Goal: Task Accomplishment & Management: Manage account settings

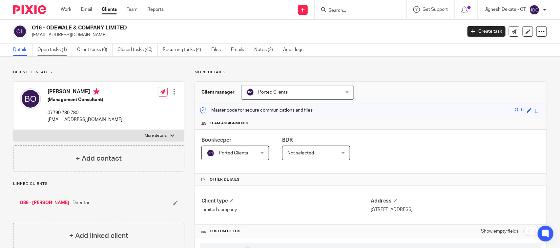
click at [60, 49] on link "Open tasks (1)" at bounding box center [54, 50] width 35 height 13
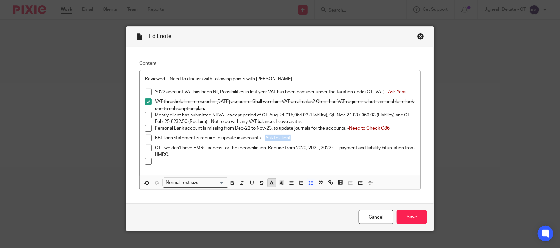
click at [268, 185] on icon "button" at bounding box center [271, 183] width 6 height 6
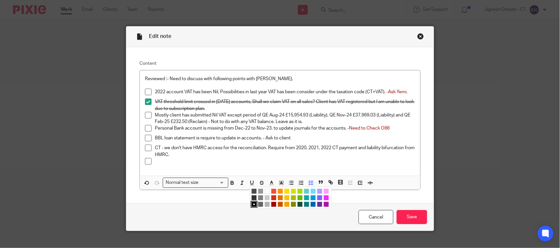
click at [271, 207] on li "color:#9F0500" at bounding box center [273, 204] width 5 height 5
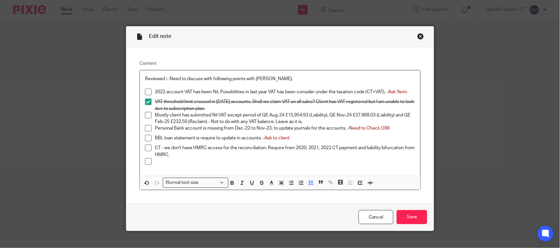
click at [233, 162] on p at bounding box center [285, 161] width 260 height 7
click at [400, 213] on input "Save" at bounding box center [411, 217] width 30 height 14
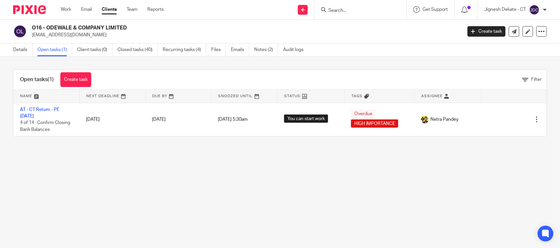
click at [336, 7] on form at bounding box center [362, 10] width 70 height 8
click at [336, 10] on input "Search" at bounding box center [356, 11] width 59 height 6
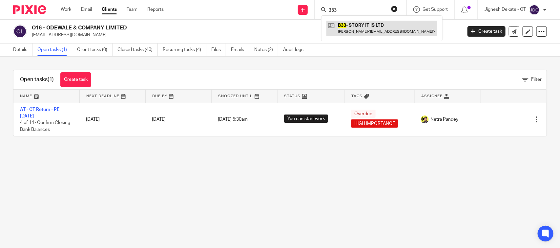
type input "B33"
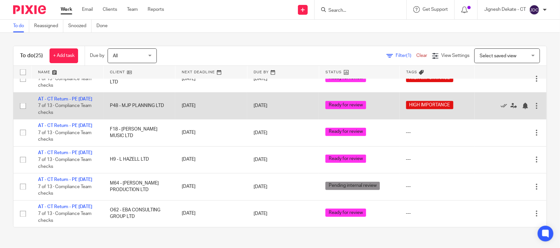
scroll to position [563, 0]
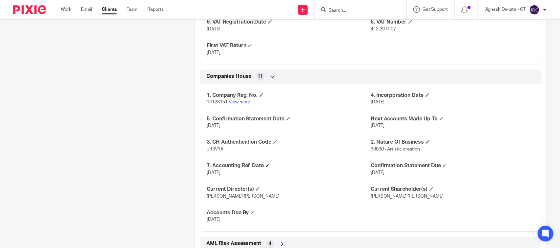
scroll to position [656, 0]
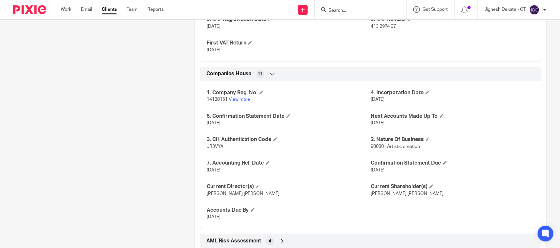
click at [216, 149] on span "JR3VYA" at bounding box center [215, 147] width 17 height 5
copy span "JR3VYA"
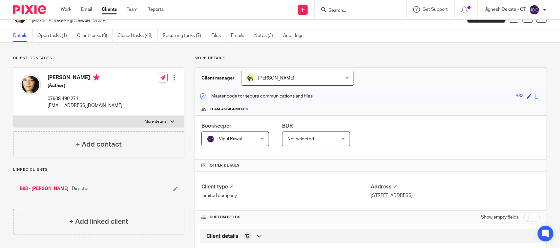
scroll to position [0, 0]
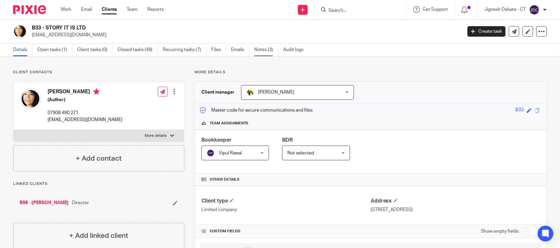
click at [263, 48] on link "Notes (3)" at bounding box center [266, 50] width 24 height 13
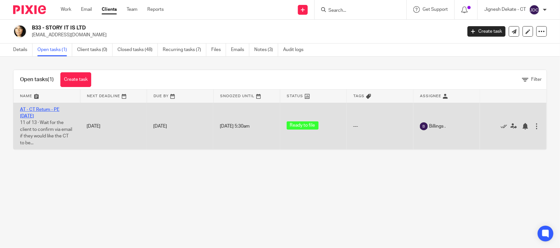
click at [46, 109] on link "AT - CT Return - PE [DATE]" at bounding box center [39, 113] width 39 height 11
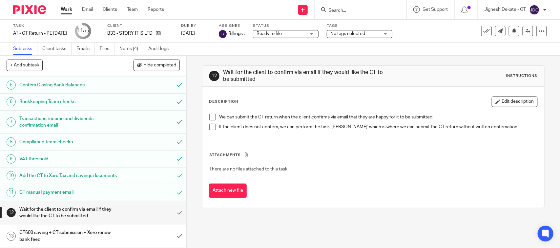
scroll to position [100, 0]
click at [212, 115] on span at bounding box center [212, 117] width 7 height 7
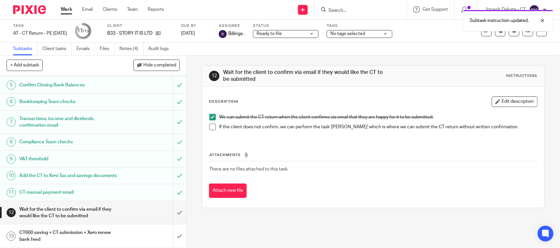
click at [210, 128] on span at bounding box center [212, 127] width 7 height 7
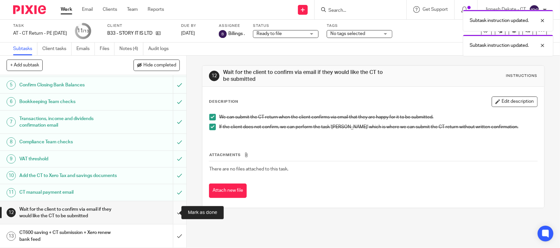
click at [171, 210] on input "submit" at bounding box center [93, 213] width 186 height 23
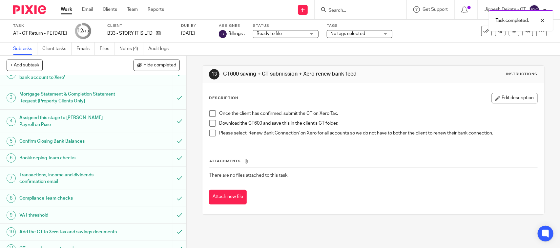
scroll to position [100, 0]
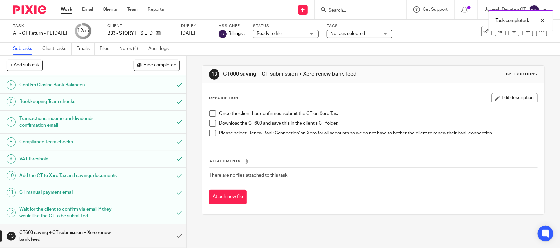
click at [215, 113] on li "Once the client has confirmed, submit the CT on Xero Tax." at bounding box center [372, 115] width 327 height 10
click at [210, 112] on span at bounding box center [212, 113] width 7 height 7
click at [211, 122] on span at bounding box center [212, 123] width 7 height 7
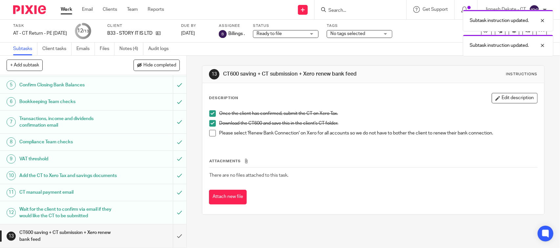
click at [212, 133] on span at bounding box center [212, 133] width 7 height 7
click at [110, 49] on link "Files" at bounding box center [107, 49] width 15 height 13
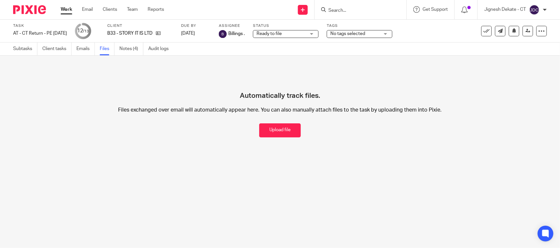
drag, startPoint x: 280, startPoint y: 133, endPoint x: 285, endPoint y: 129, distance: 6.5
click at [280, 133] on button "Upload file" at bounding box center [280, 131] width 42 height 14
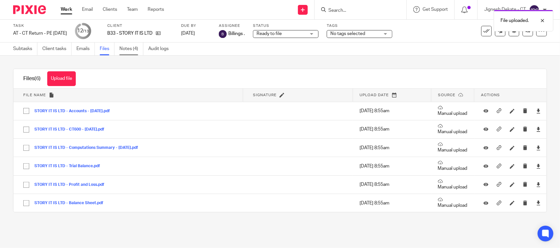
click at [126, 51] on link "Notes (4)" at bounding box center [131, 49] width 24 height 13
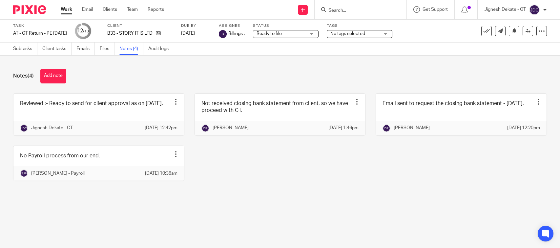
click at [89, 110] on link at bounding box center [98, 115] width 170 height 42
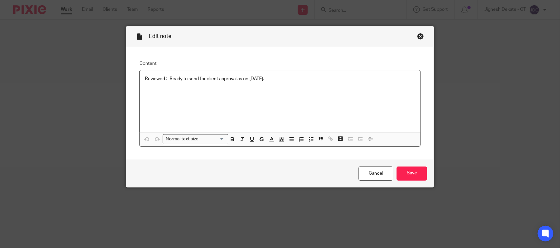
click at [276, 81] on p "Reviewed :- Ready to send for client approval as on 11/08/2025." at bounding box center [280, 79] width 270 height 7
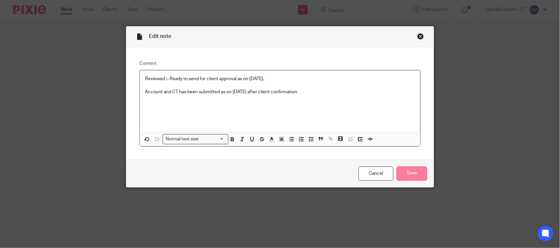
click at [401, 172] on input "Save" at bounding box center [411, 174] width 30 height 14
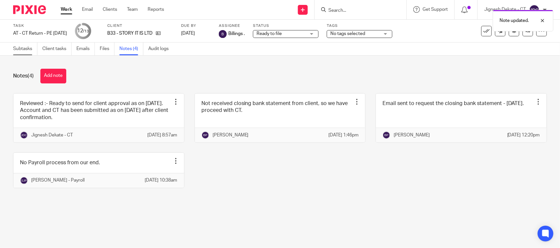
click at [20, 49] on link "Subtasks" at bounding box center [25, 49] width 24 height 13
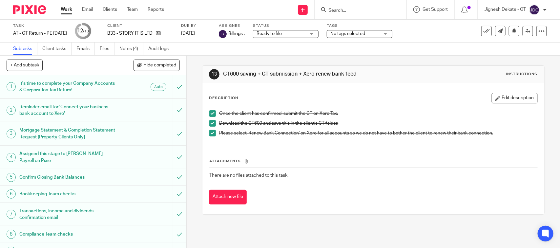
scroll to position [100, 0]
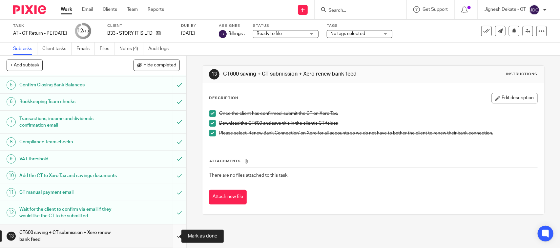
click at [169, 237] on input "submit" at bounding box center [93, 236] width 186 height 23
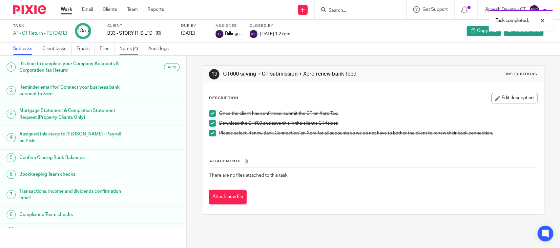
click at [131, 50] on link "Notes (4)" at bounding box center [131, 49] width 24 height 13
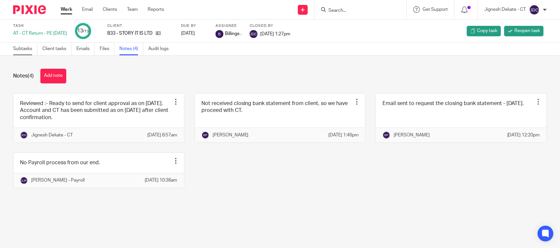
click at [17, 48] on link "Subtasks" at bounding box center [25, 49] width 24 height 13
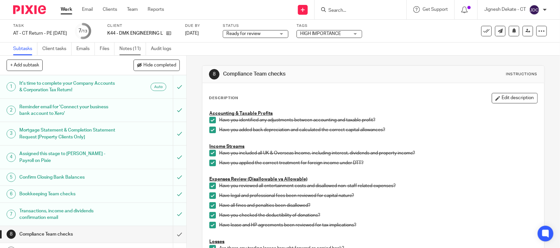
click at [133, 50] on link "Notes (11)" at bounding box center [132, 49] width 27 height 13
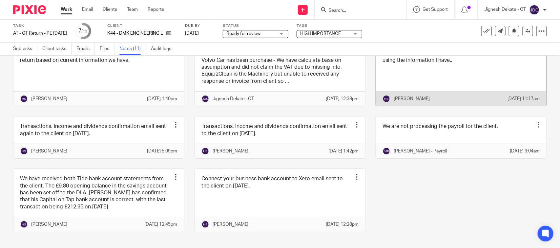
scroll to position [152, 0]
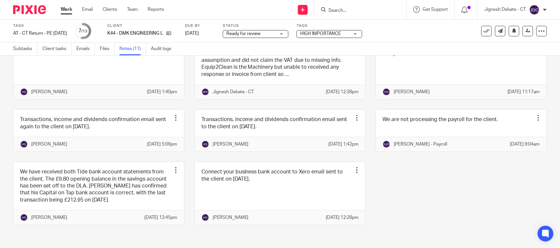
click at [343, 9] on input "Search" at bounding box center [356, 11] width 59 height 6
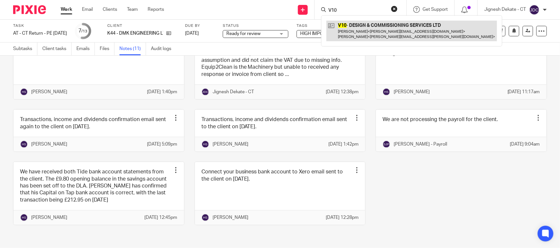
type input "V10"
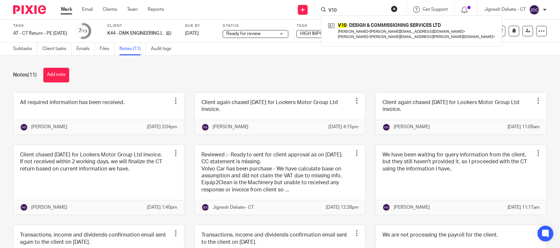
scroll to position [0, 0]
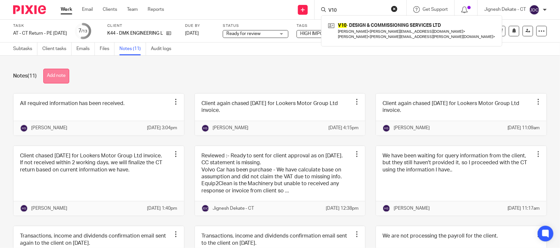
click at [54, 74] on button "Add note" at bounding box center [56, 76] width 26 height 15
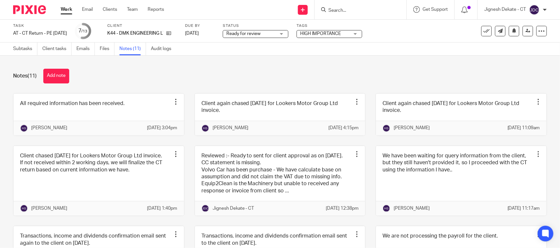
click at [210, 74] on div "Notes (11) Add note" at bounding box center [279, 76] width 533 height 15
click at [53, 74] on button "Add note" at bounding box center [56, 76] width 26 height 15
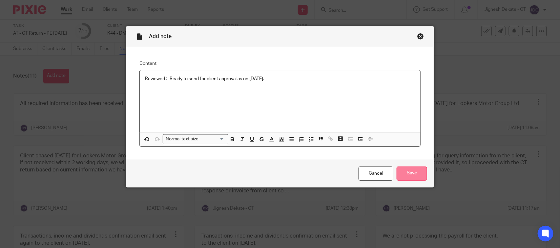
click at [404, 175] on input "Save" at bounding box center [411, 174] width 30 height 14
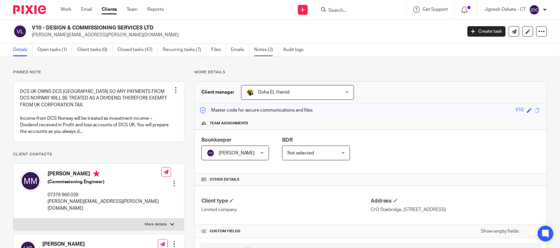
click at [262, 46] on link "Notes (2)" at bounding box center [266, 50] width 24 height 13
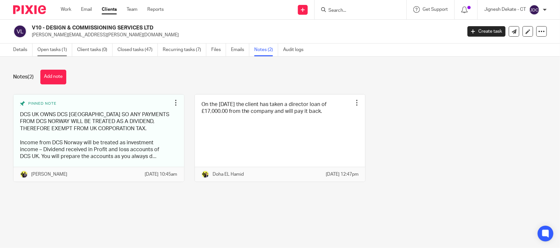
click at [57, 50] on link "Open tasks (1)" at bounding box center [54, 50] width 35 height 13
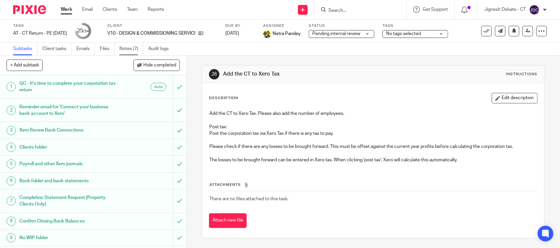
click at [134, 48] on link "Notes (7)" at bounding box center [131, 49] width 24 height 13
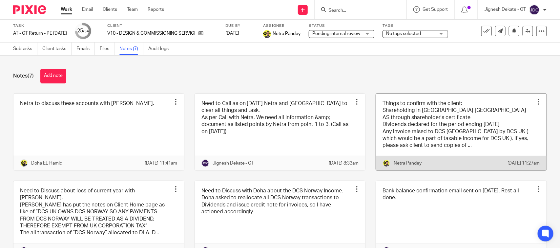
click at [400, 142] on link at bounding box center [461, 132] width 170 height 77
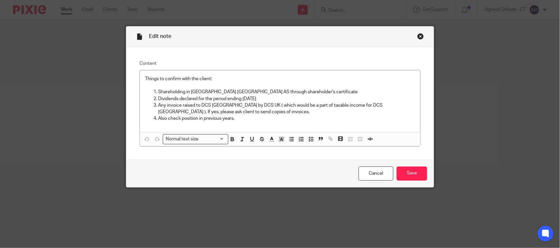
click at [253, 115] on p "Any invoice raised to DCS Norway by DCS UK ( which would be a part of taxable i…" at bounding box center [286, 108] width 257 height 13
click at [248, 117] on p "Also check position in previous years." at bounding box center [286, 118] width 257 height 7
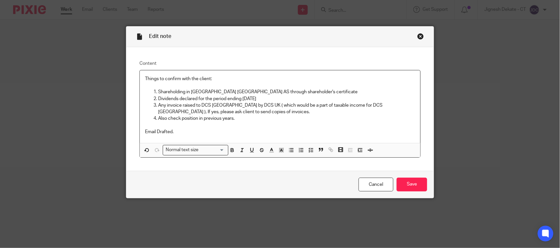
click at [189, 135] on p "Email Drafted." at bounding box center [280, 132] width 270 height 7
click at [394, 33] on div "Edit note" at bounding box center [279, 37] width 307 height 21
click at [417, 36] on div "Close this dialog window" at bounding box center [420, 36] width 7 height 7
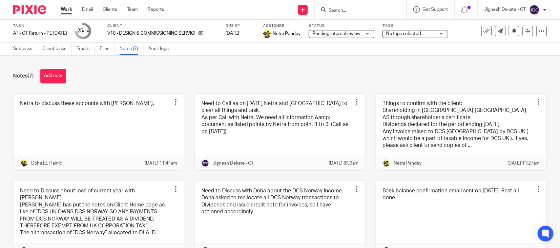
click at [350, 11] on input "Search" at bounding box center [356, 11] width 59 height 6
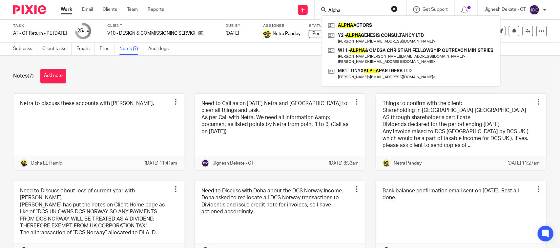
type input "Alpha"
click at [276, 80] on div "Notes (7) Add note" at bounding box center [279, 76] width 533 height 15
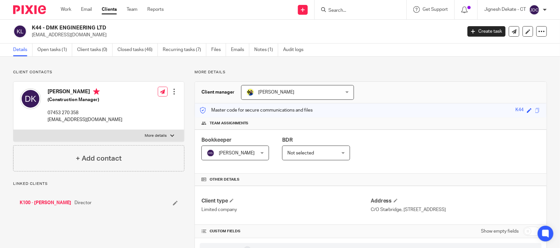
drag, startPoint x: 48, startPoint y: 91, endPoint x: 79, endPoint y: 90, distance: 31.1
click at [79, 90] on h4 "[PERSON_NAME]" at bounding box center [85, 93] width 75 height 8
copy h4 "David Keogh"
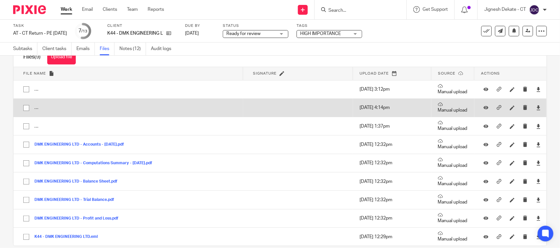
scroll to position [33, 0]
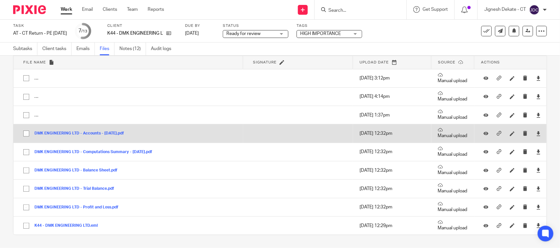
click at [26, 133] on input "checkbox" at bounding box center [26, 134] width 12 height 12
checkbox input "true"
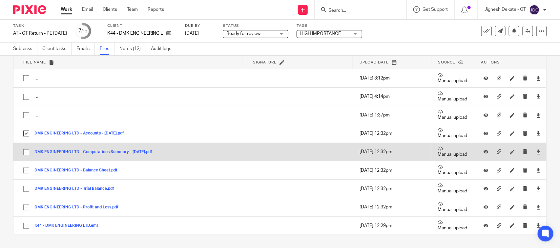
click at [26, 151] on input "checkbox" at bounding box center [26, 152] width 12 height 12
checkbox input "true"
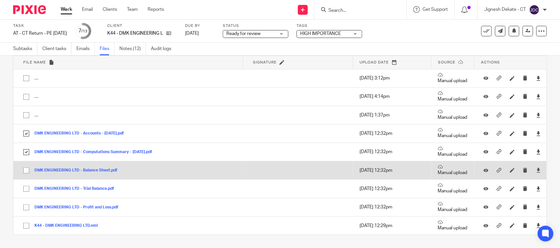
click at [27, 168] on input "checkbox" at bounding box center [26, 171] width 12 height 12
checkbox input "true"
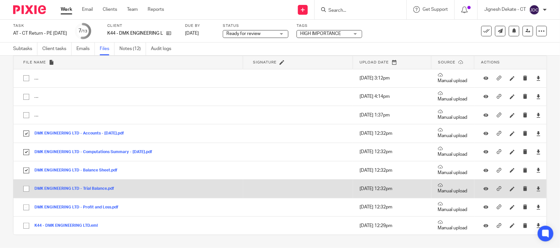
click at [24, 192] on input "checkbox" at bounding box center [26, 189] width 12 height 12
checkbox input "true"
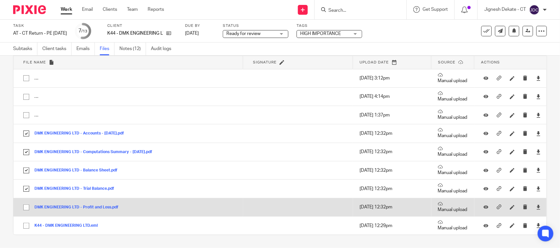
click at [27, 207] on input "checkbox" at bounding box center [26, 208] width 12 height 12
checkbox input "true"
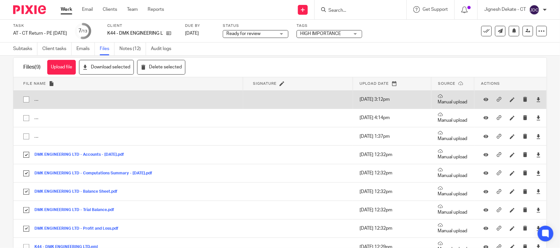
scroll to position [0, 0]
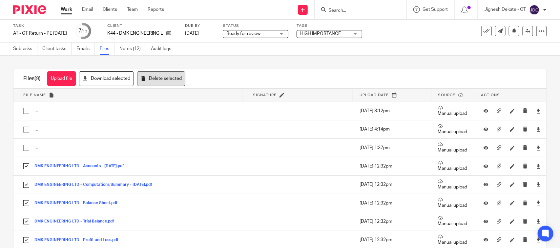
click at [153, 75] on button "Delete selected" at bounding box center [161, 78] width 48 height 15
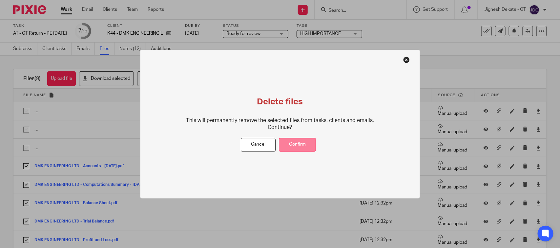
click at [287, 140] on button "Confirm" at bounding box center [297, 145] width 37 height 14
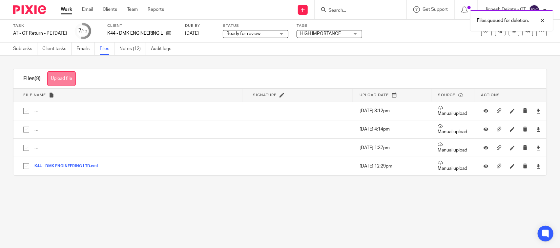
click at [68, 79] on button "Upload file" at bounding box center [61, 78] width 29 height 15
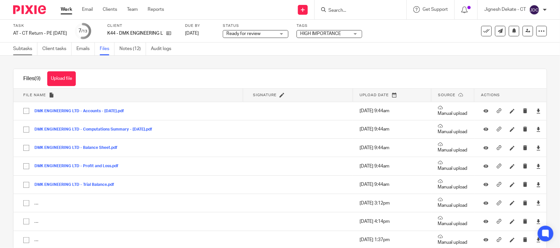
click at [19, 46] on link "Subtasks" at bounding box center [25, 49] width 24 height 13
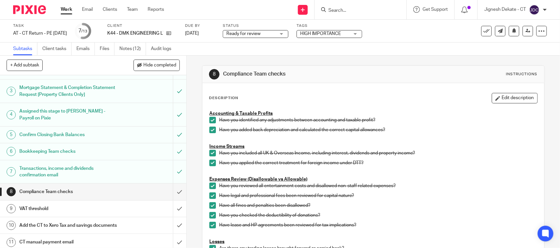
scroll to position [100, 0]
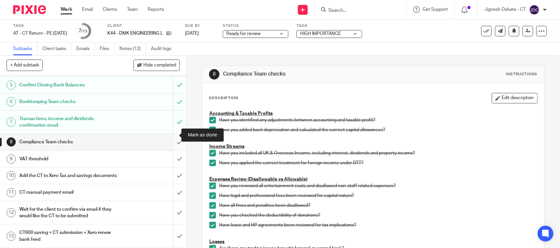
click at [169, 135] on input "submit" at bounding box center [93, 142] width 186 height 16
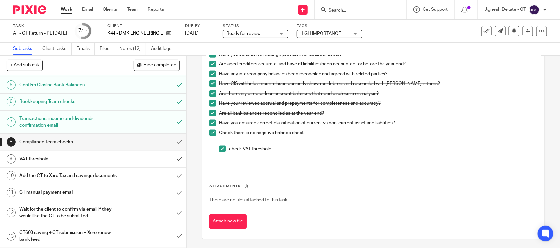
scroll to position [416, 0]
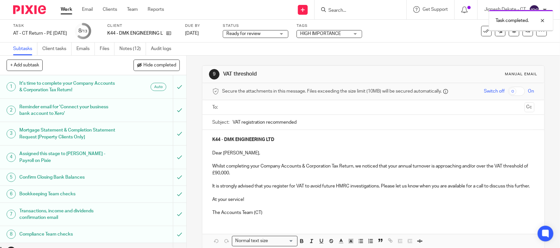
scroll to position [100, 0]
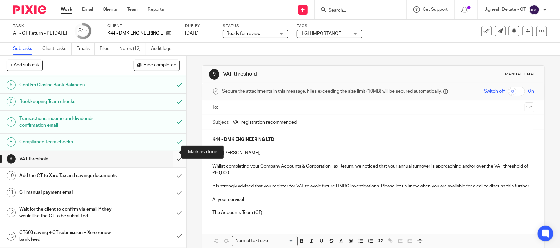
click at [170, 151] on input "submit" at bounding box center [93, 159] width 186 height 16
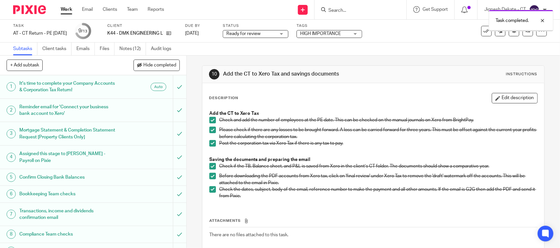
scroll to position [100, 0]
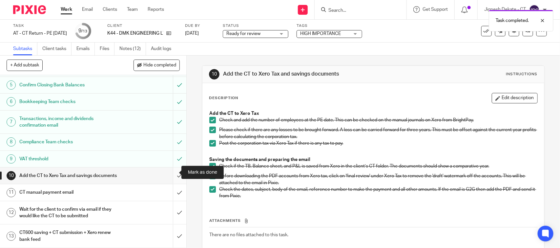
click at [170, 170] on input "submit" at bounding box center [93, 176] width 186 height 16
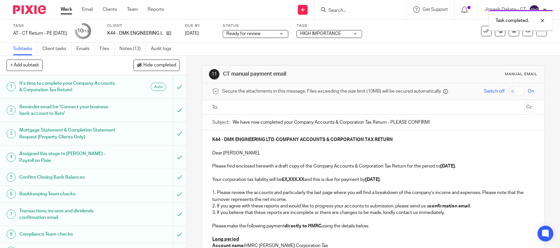
scroll to position [100, 0]
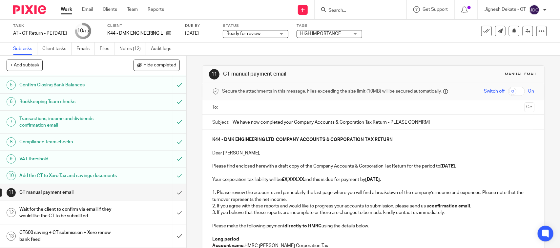
click at [301, 181] on strong "£X,XXX.XX" at bounding box center [293, 180] width 22 height 5
click at [304, 180] on strong "£X,XXX.XX" at bounding box center [293, 180] width 22 height 5
click at [284, 180] on strong "£X,XXX.XX" at bounding box center [293, 180] width 22 height 5
click at [354, 185] on p at bounding box center [373, 186] width 322 height 7
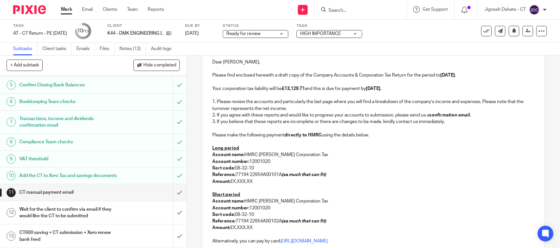
scroll to position [123, 0]
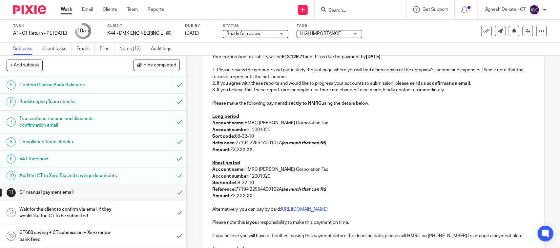
click at [215, 156] on p at bounding box center [373, 156] width 322 height 7
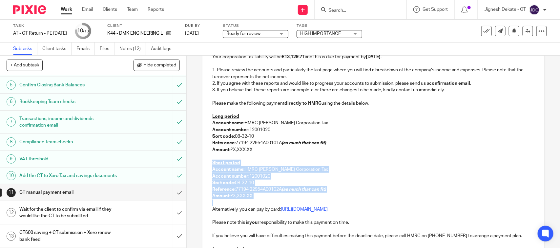
click at [251, 201] on p at bounding box center [373, 203] width 322 height 7
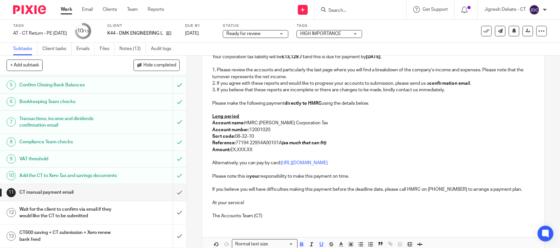
click at [247, 118] on p "Long period" at bounding box center [373, 116] width 322 height 7
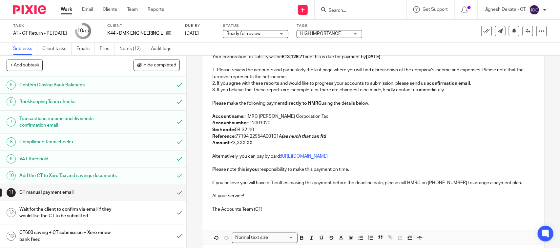
click at [253, 144] on p "Amount: £X,XXX.XX" at bounding box center [373, 143] width 322 height 7
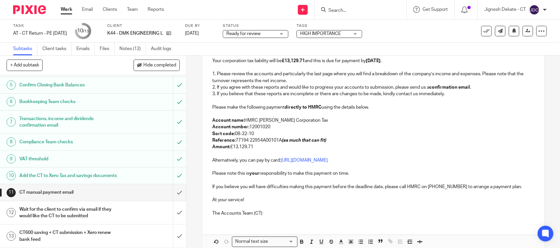
scroll to position [152, 0]
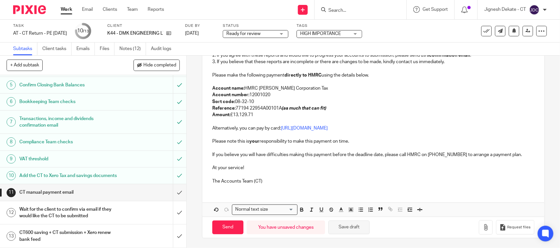
click at [341, 226] on button "Save draft" at bounding box center [348, 228] width 41 height 14
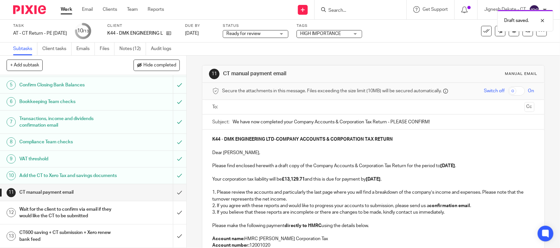
scroll to position [0, 0]
click at [256, 108] on input "text" at bounding box center [372, 108] width 297 height 8
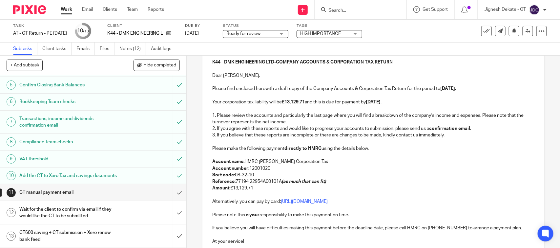
scroll to position [82, 0]
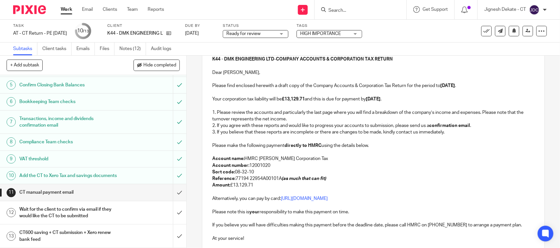
click at [277, 181] on p "Reference: 77194 22954A00101A (as much that can fit)" at bounding box center [373, 179] width 322 height 7
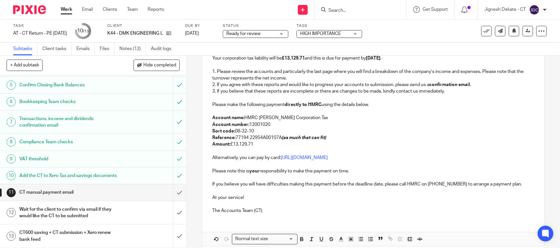
click at [312, 143] on p "Amount: £13,129.71" at bounding box center [373, 144] width 322 height 7
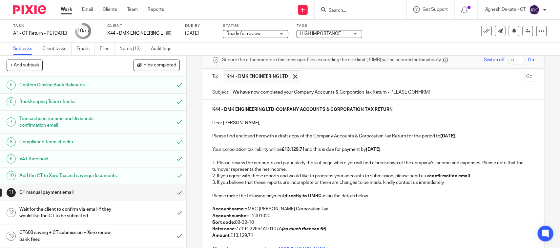
scroll to position [30, 0]
click at [306, 127] on p "Dear David," at bounding box center [373, 124] width 322 height 7
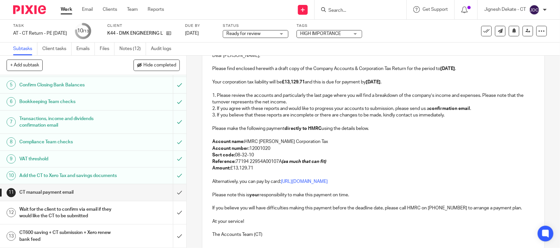
scroll to position [153, 0]
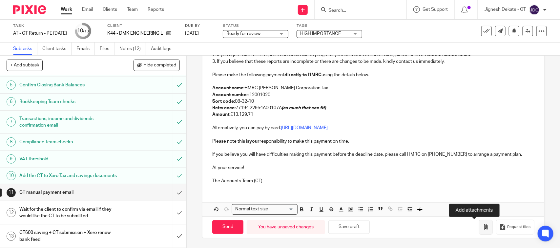
click at [479, 224] on button "button" at bounding box center [486, 227] width 14 height 15
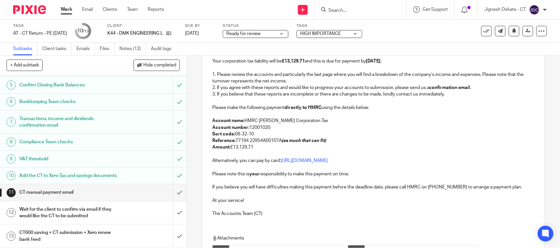
scroll to position [191, 0]
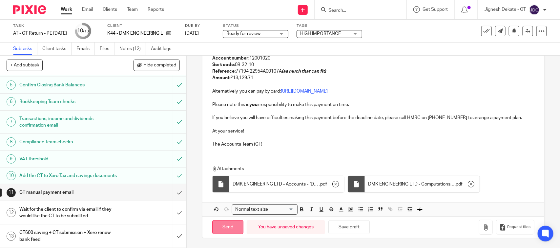
click at [227, 222] on input "Send" at bounding box center [227, 228] width 31 height 14
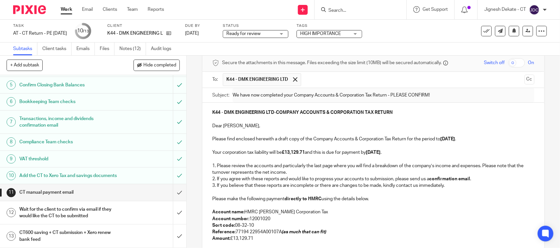
scroll to position [41, 0]
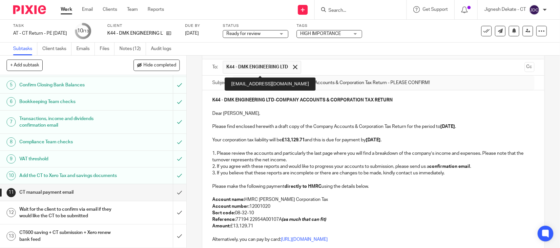
type input "Sent"
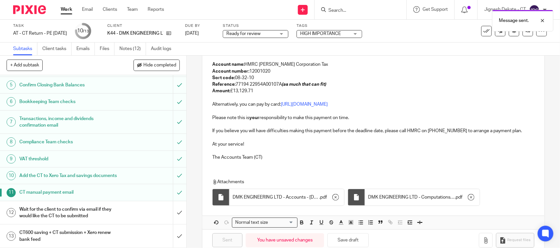
scroll to position [191, 0]
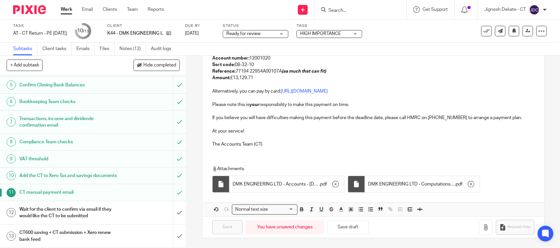
click at [260, 33] on span "Ready for review" at bounding box center [243, 33] width 34 height 5
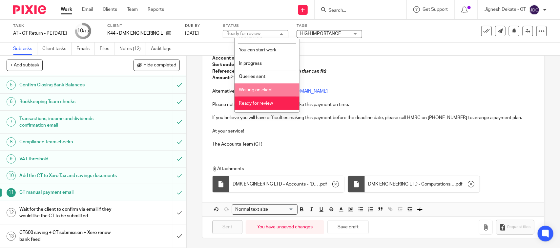
scroll to position [31, 0]
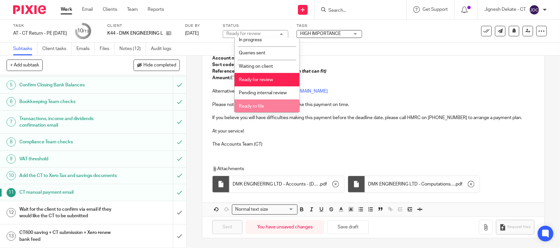
click at [252, 104] on span "Ready to file" at bounding box center [251, 106] width 25 height 5
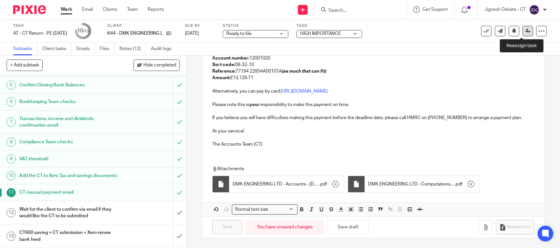
click at [525, 30] on icon at bounding box center [527, 31] width 5 height 5
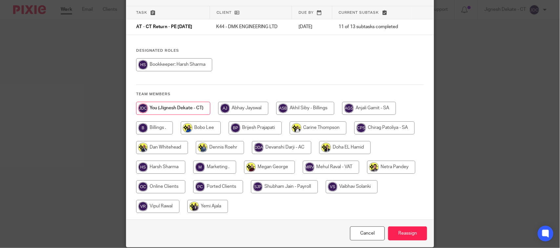
click at [157, 122] on input "radio" at bounding box center [154, 128] width 37 height 13
radio input "true"
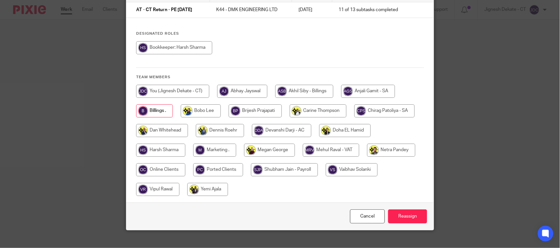
scroll to position [67, 0]
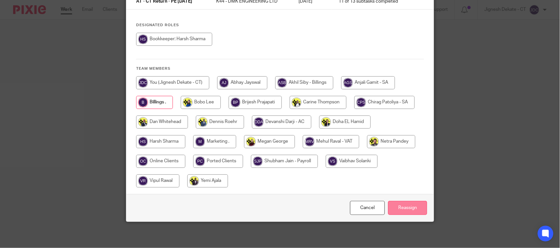
click at [402, 207] on input "Reassign" at bounding box center [407, 208] width 39 height 14
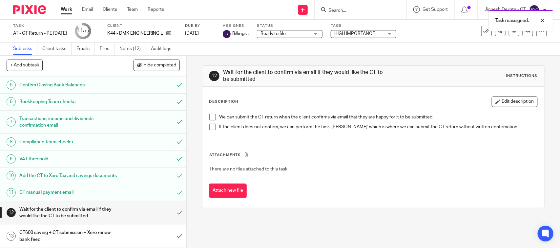
scroll to position [100, 0]
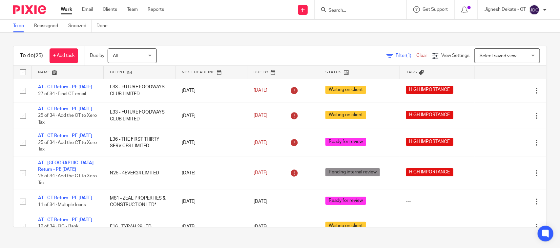
scroll to position [563, 0]
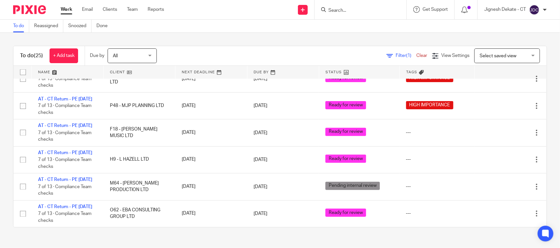
click at [18, 28] on link "To do" at bounding box center [21, 26] width 16 height 13
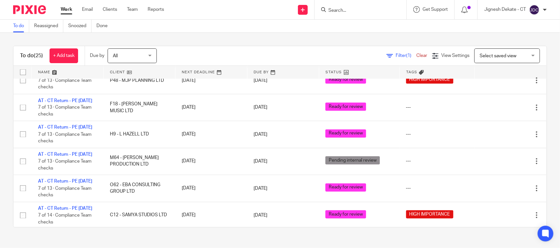
scroll to position [563, 0]
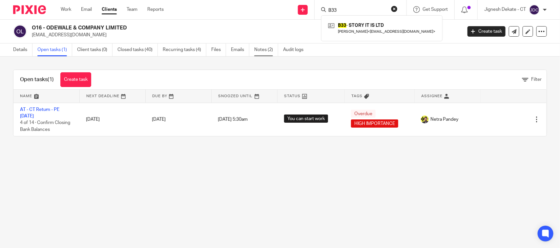
click at [258, 51] on link "Notes (2)" at bounding box center [266, 50] width 24 height 13
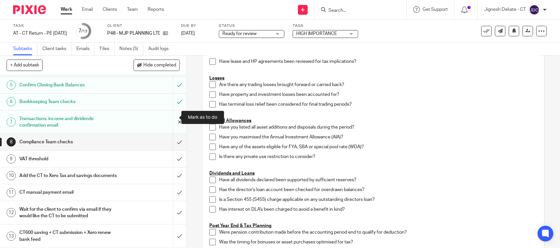
scroll to position [59, 0]
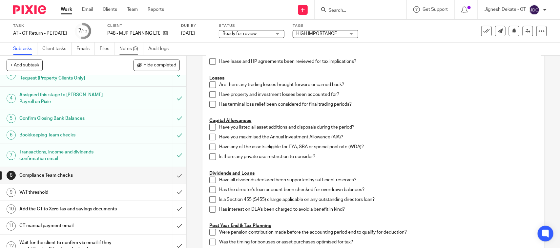
click at [123, 48] on link "Notes (5)" at bounding box center [131, 49] width 24 height 13
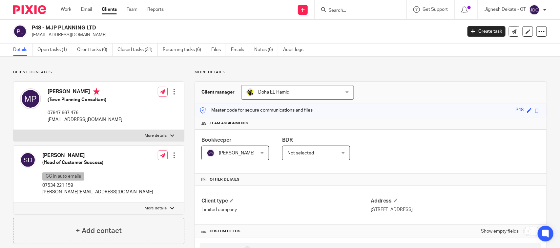
drag, startPoint x: 104, startPoint y: 28, endPoint x: 33, endPoint y: 28, distance: 71.5
click at [33, 28] on h2 "P48 - MJP PLANNING LTD" at bounding box center [202, 28] width 340 height 7
copy h2 "P48 - MJP PLANNING LTD"
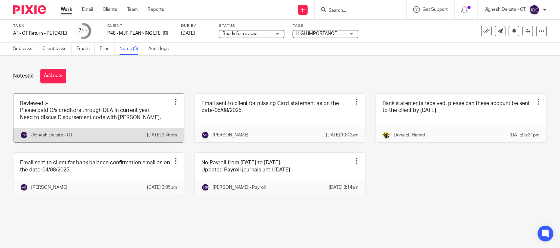
click at [110, 123] on link at bounding box center [98, 118] width 170 height 49
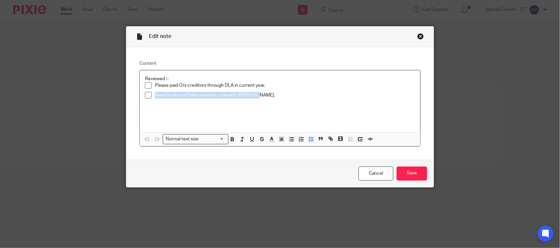
drag, startPoint x: 260, startPoint y: 96, endPoint x: 152, endPoint y: 96, distance: 107.5
click at [155, 96] on p "Need to discus Disbursement code with Brijesh." at bounding box center [285, 95] width 260 height 7
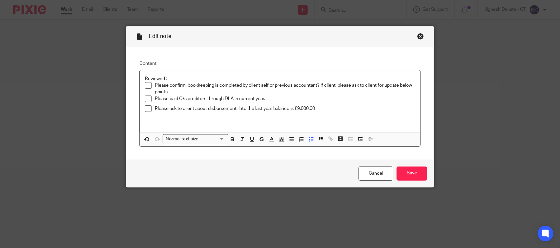
click at [329, 111] on p "Please ask to client about disbursement. Into the last year balance is £9,000.00" at bounding box center [285, 109] width 260 height 7
drag, startPoint x: 236, startPoint y: 107, endPoint x: 324, endPoint y: 107, distance: 87.2
click at [324, 107] on p "Please ask to client about disbursement. Into the last year balance is £9,000.00" at bounding box center [285, 109] width 260 height 7
click at [406, 172] on input "Save" at bounding box center [411, 174] width 30 height 14
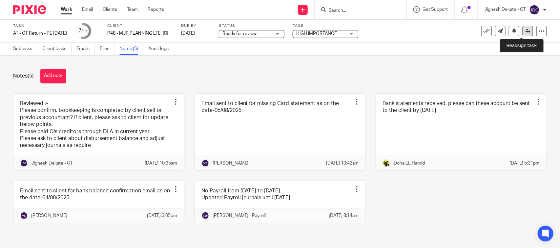
click at [525, 32] on icon at bounding box center [527, 31] width 5 height 5
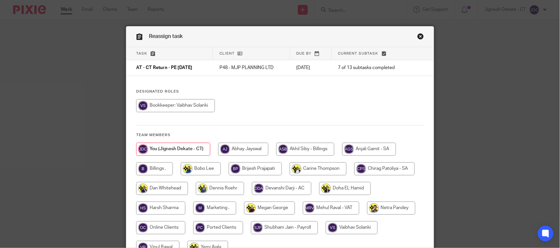
click at [190, 106] on input "radio" at bounding box center [175, 105] width 79 height 13
radio input "true"
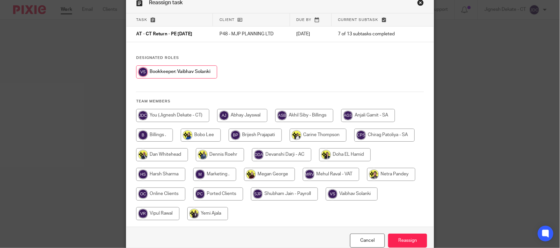
scroll to position [67, 0]
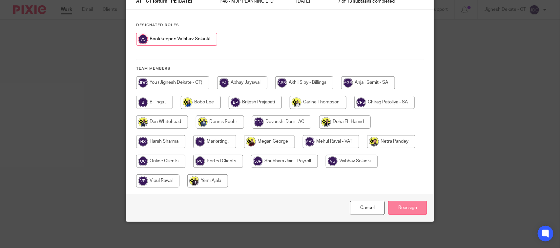
click at [400, 209] on input "Reassign" at bounding box center [407, 208] width 39 height 14
